Goal: Transaction & Acquisition: Purchase product/service

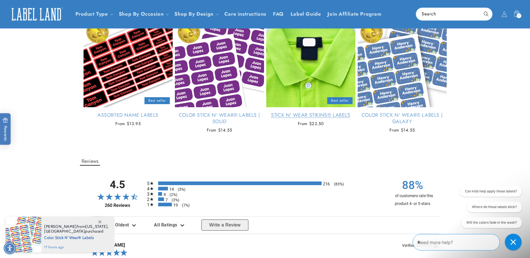
scroll to position [475, 0]
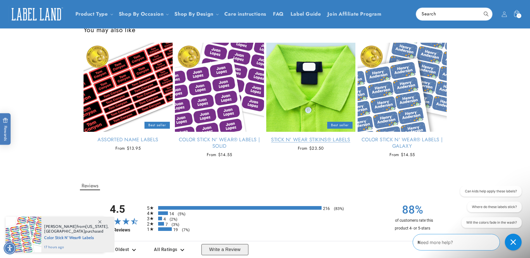
click at [323, 137] on link "Stick N' Wear Stikins® Labels" at bounding box center [310, 140] width 89 height 6
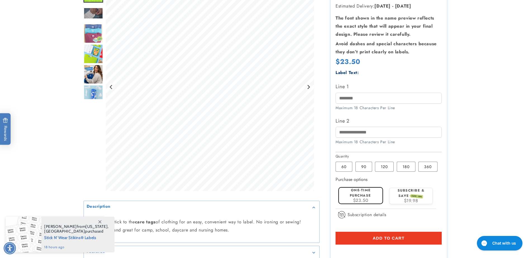
click at [371, 109] on div "Maximum 18 Characters Per Line" at bounding box center [389, 108] width 106 height 6
click at [372, 101] on input "Line 1" at bounding box center [389, 98] width 106 height 11
type input "**********"
click at [365, 169] on label "90 Variant sold out or unavailable" at bounding box center [363, 167] width 17 height 10
click at [412, 236] on button "Add to cart" at bounding box center [389, 238] width 106 height 13
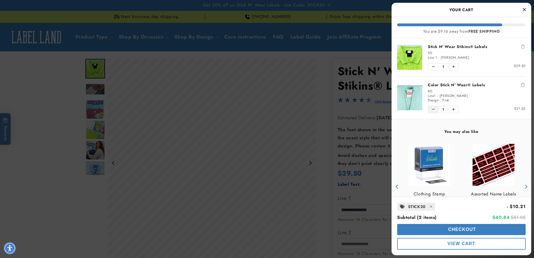
click at [436, 112] on button "Decrease quantity of Color Stick N' Wear® Labels" at bounding box center [433, 109] width 10 height 7
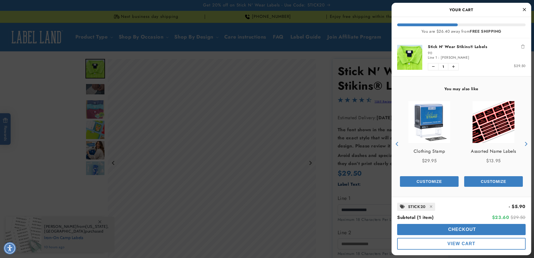
click at [239, 143] on div at bounding box center [267, 129] width 534 height 258
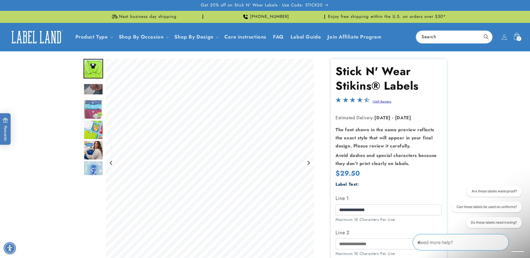
click at [512, 34] on icon at bounding box center [516, 36] width 13 height 13
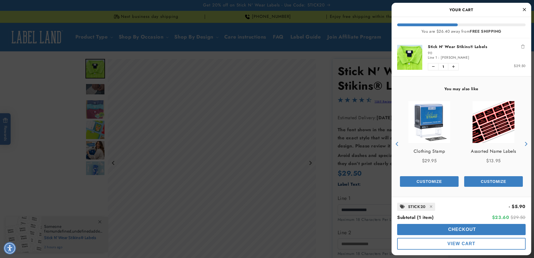
click at [524, 10] on icon "Close Cart" at bounding box center [524, 9] width 3 height 5
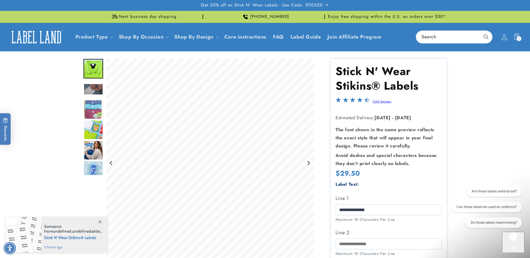
click at [502, 38] on icon at bounding box center [504, 37] width 6 height 6
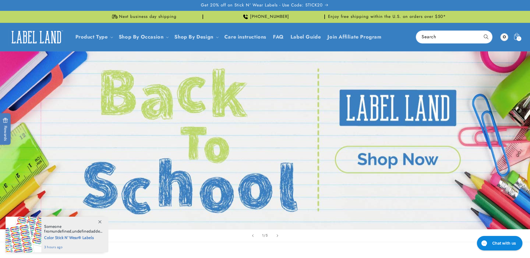
click at [525, 39] on header "Product Type Product Type Clothing Labels Clothing Stamps Logo Decals Multi-Use…" at bounding box center [265, 37] width 530 height 28
click at [519, 34] on icon at bounding box center [516, 36] width 13 height 13
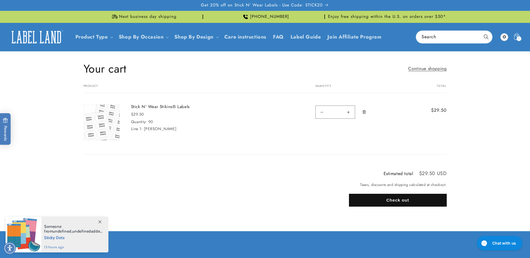
click at [388, 198] on button "Check out" at bounding box center [398, 200] width 98 height 13
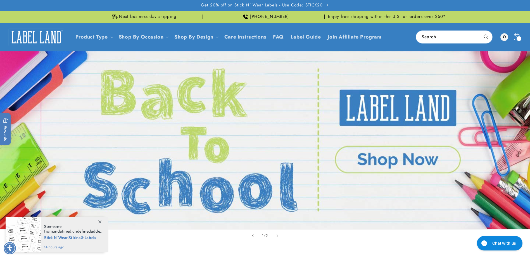
click at [516, 39] on icon at bounding box center [516, 36] width 13 height 13
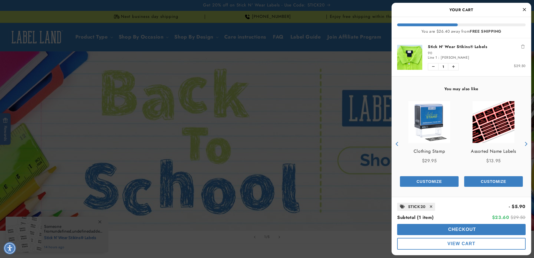
click at [433, 207] on span at bounding box center [431, 206] width 8 height 7
click at [521, 47] on icon "Remove Stick N' Wear Stikins® Labels" at bounding box center [522, 47] width 3 height 4
click at [337, 84] on div at bounding box center [267, 129] width 534 height 258
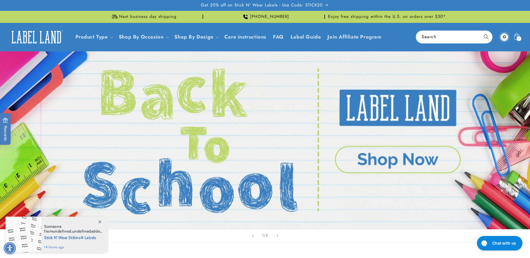
click at [502, 41] on div at bounding box center [504, 37] width 11 height 11
